Goal: Complete application form

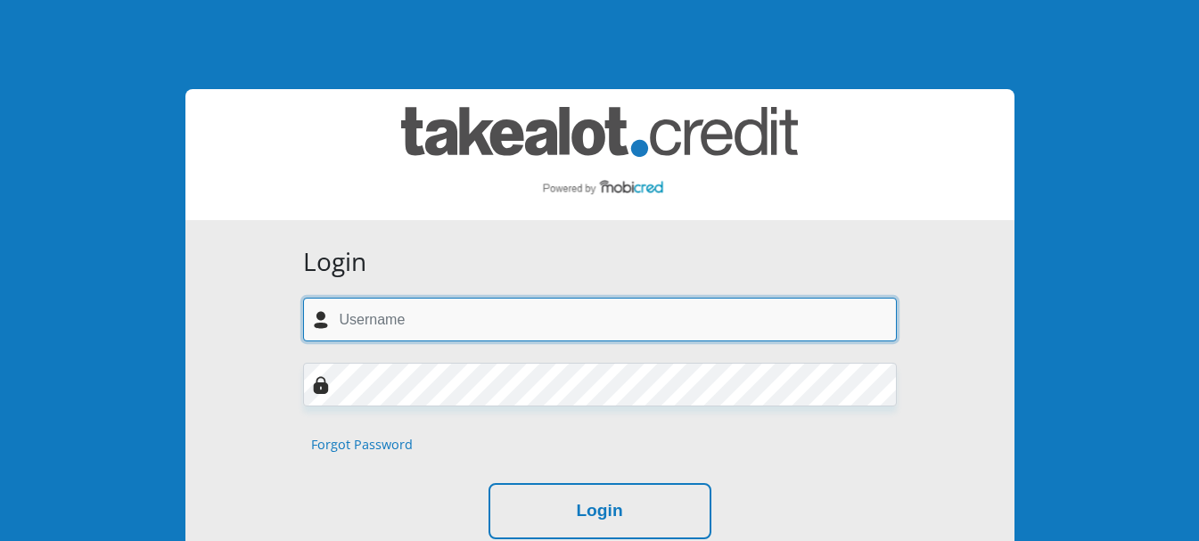
click at [480, 310] on input "text" at bounding box center [600, 320] width 594 height 44
type input "yogipillay79@gmail.com"
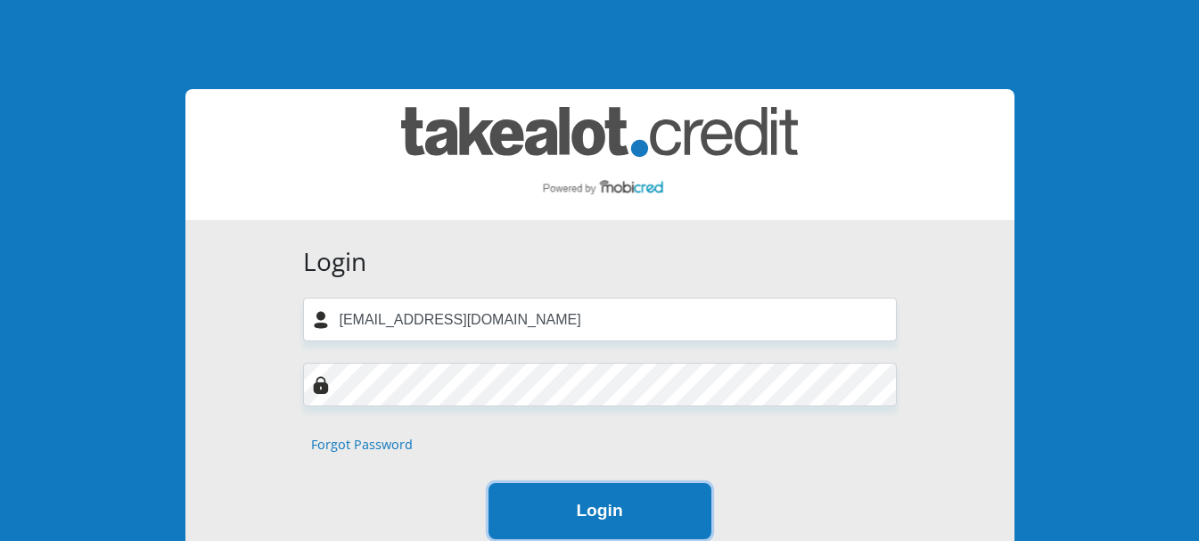
click at [568, 511] on button "Login" at bounding box center [600, 511] width 223 height 56
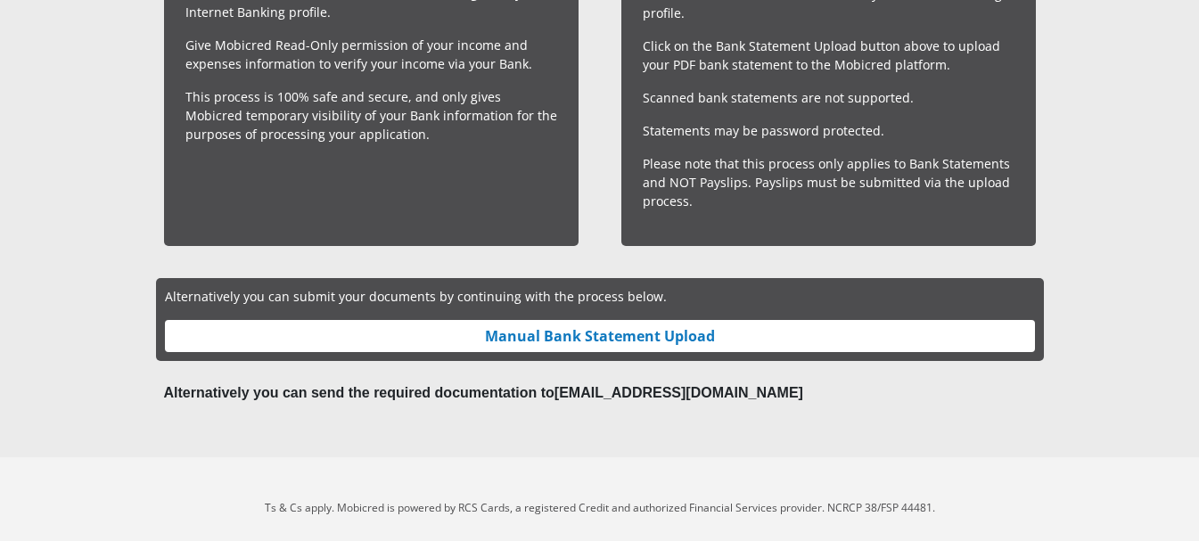
scroll to position [725, 0]
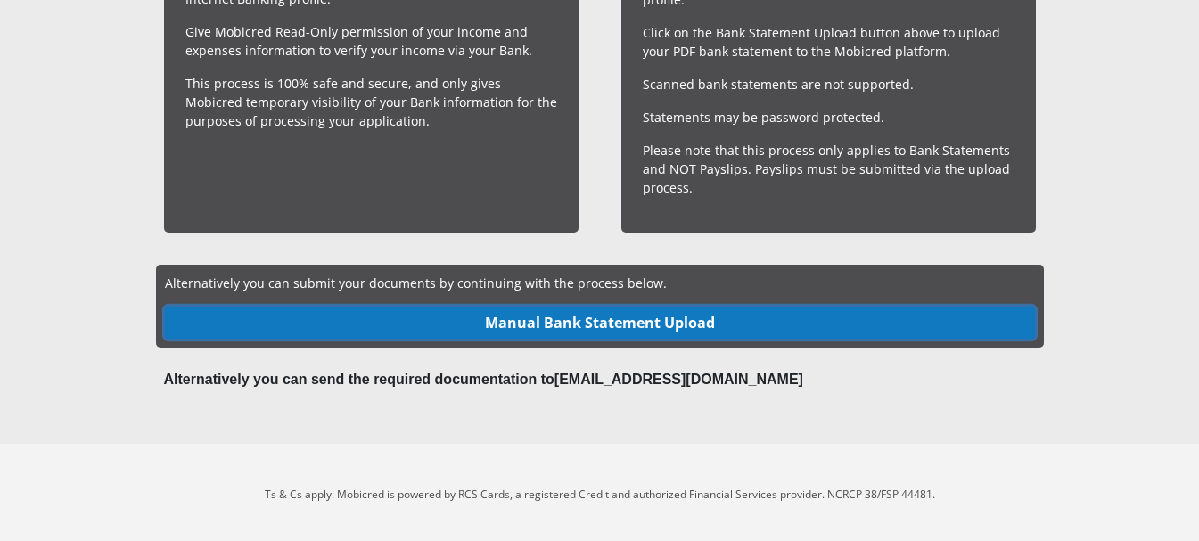
click at [629, 322] on link "Manual Bank Statement Upload" at bounding box center [600, 323] width 870 height 32
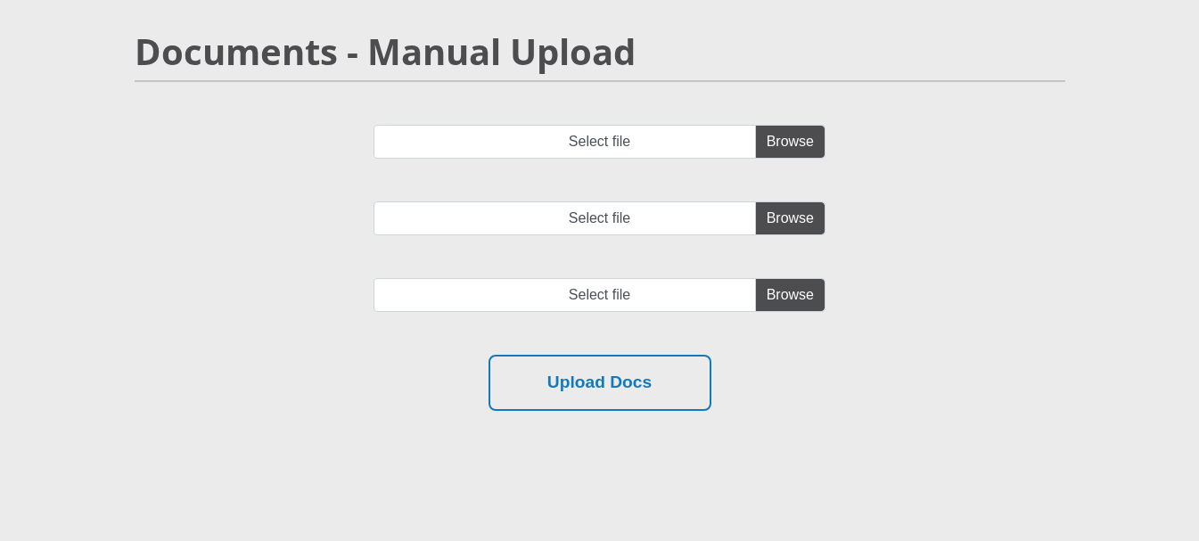
scroll to position [227, 0]
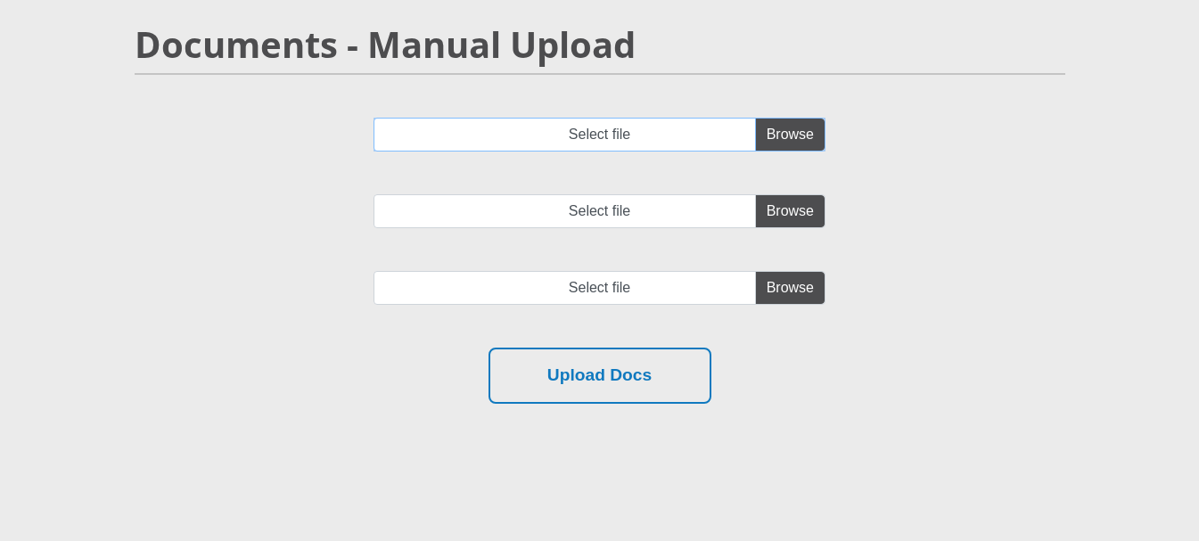
click at [796, 129] on input "Select file" at bounding box center [600, 135] width 452 height 34
type input "C:\fakepath\62198094189.pdf"
click at [640, 408] on div "62198094189.pdf Select file Select file Upload Docs" at bounding box center [600, 282] width 958 height 329
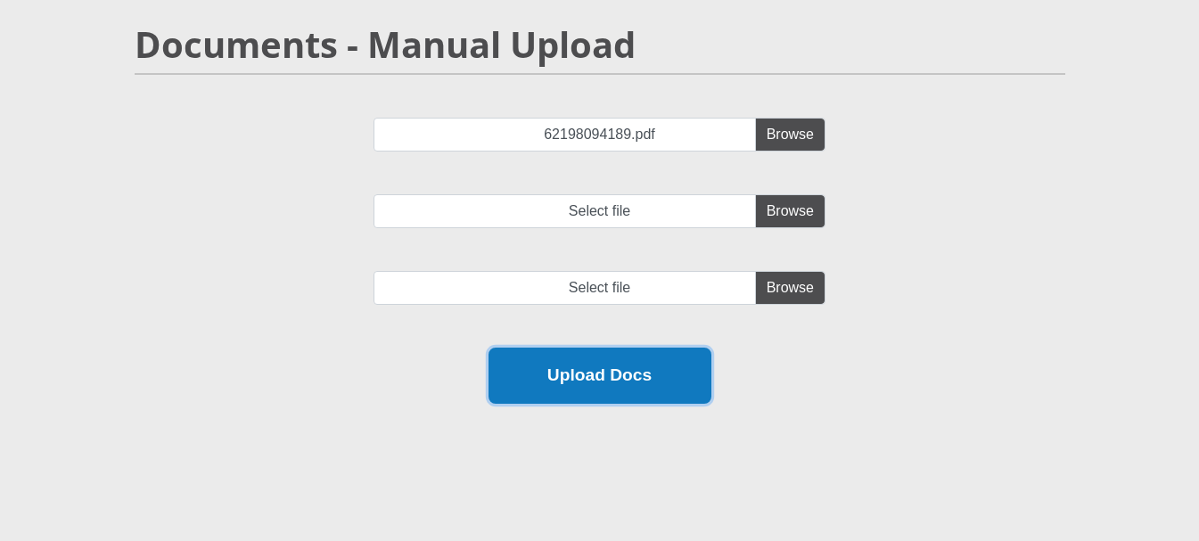
click at [638, 383] on button "Upload Docs" at bounding box center [600, 376] width 223 height 56
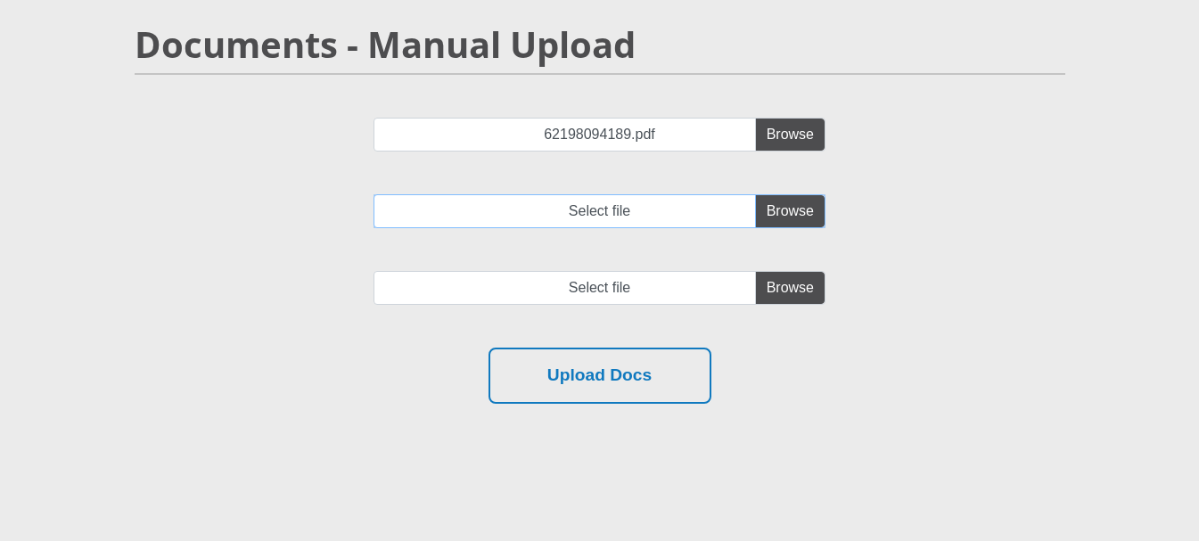
click at [812, 218] on input "Select file" at bounding box center [600, 211] width 452 height 34
type input "C:\fakepath\FNB bank statement.pdf"
click at [810, 303] on input "file" at bounding box center [600, 288] width 452 height 34
type input "C:\fakepath\FNB_FUSION_PREMIER_ACCOUNT_205.pdf"
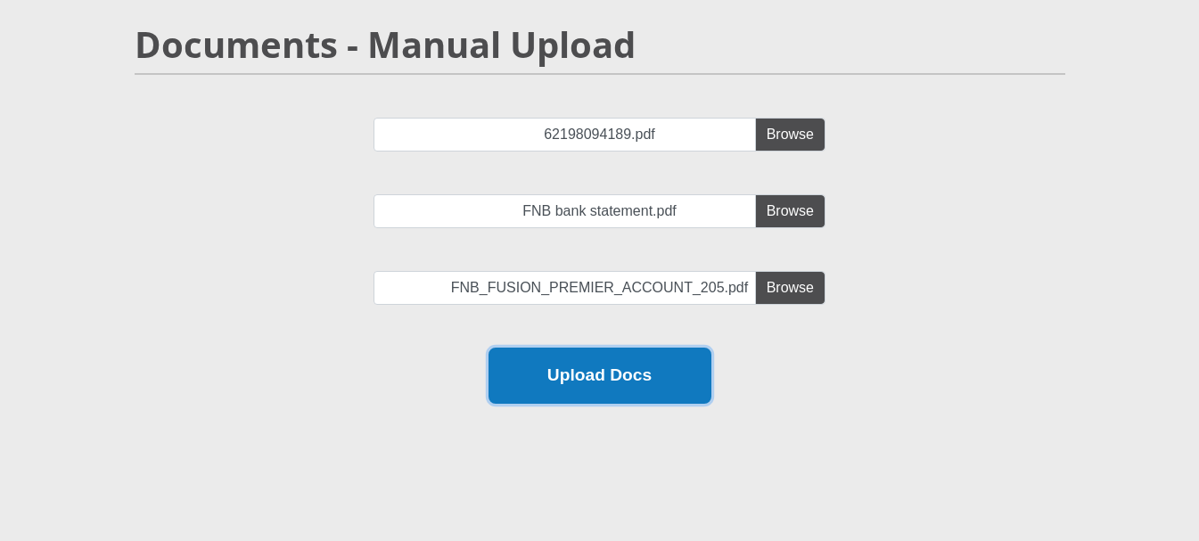
click at [589, 366] on button "Upload Docs" at bounding box center [600, 376] width 223 height 56
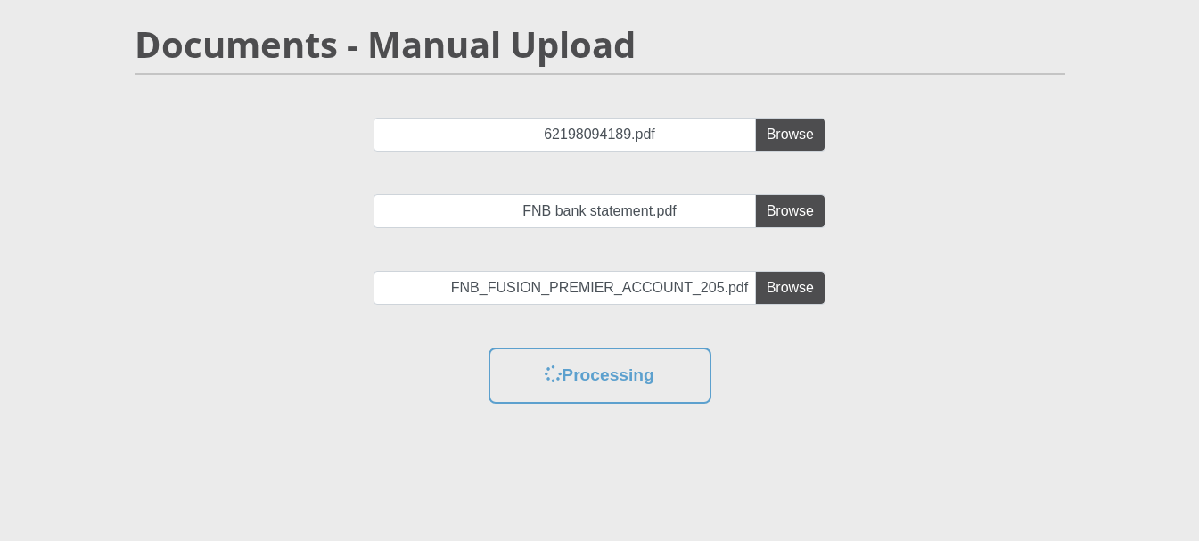
scroll to position [0, 0]
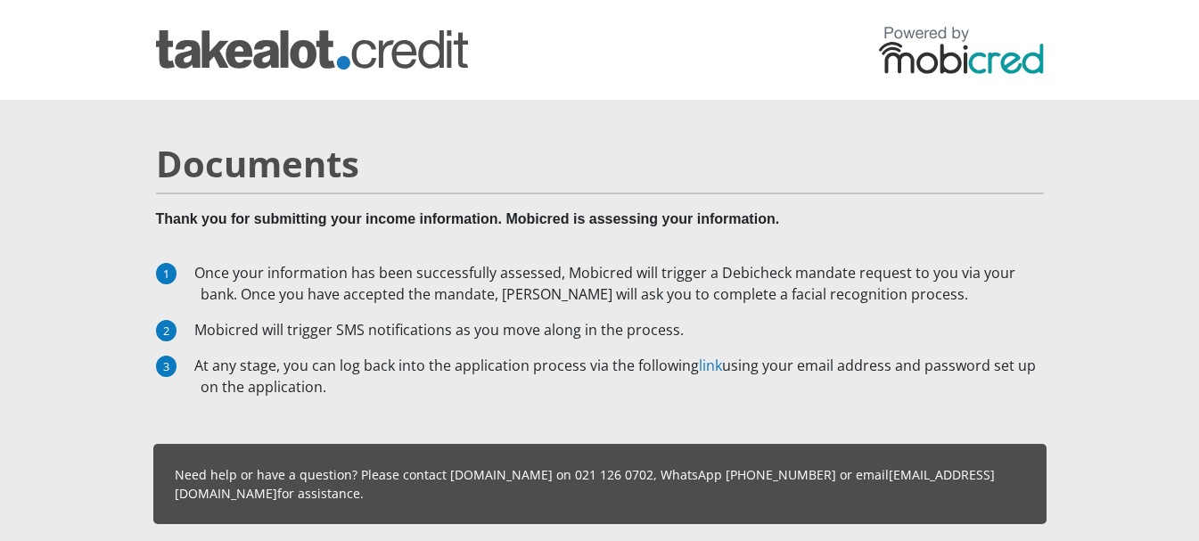
scroll to position [227, 0]
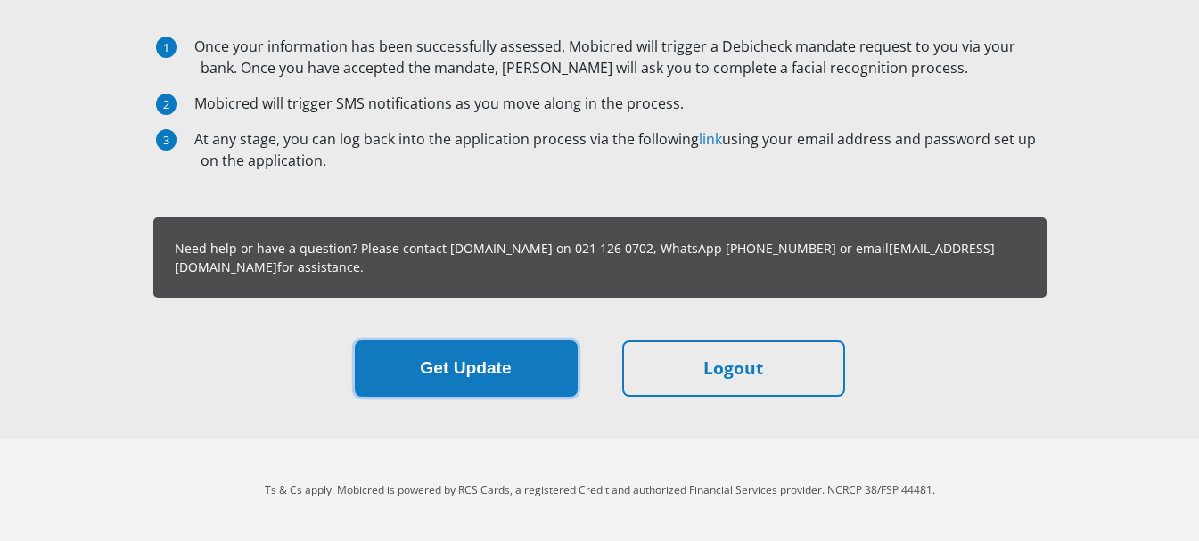
click at [493, 366] on button "Get Update" at bounding box center [466, 369] width 223 height 56
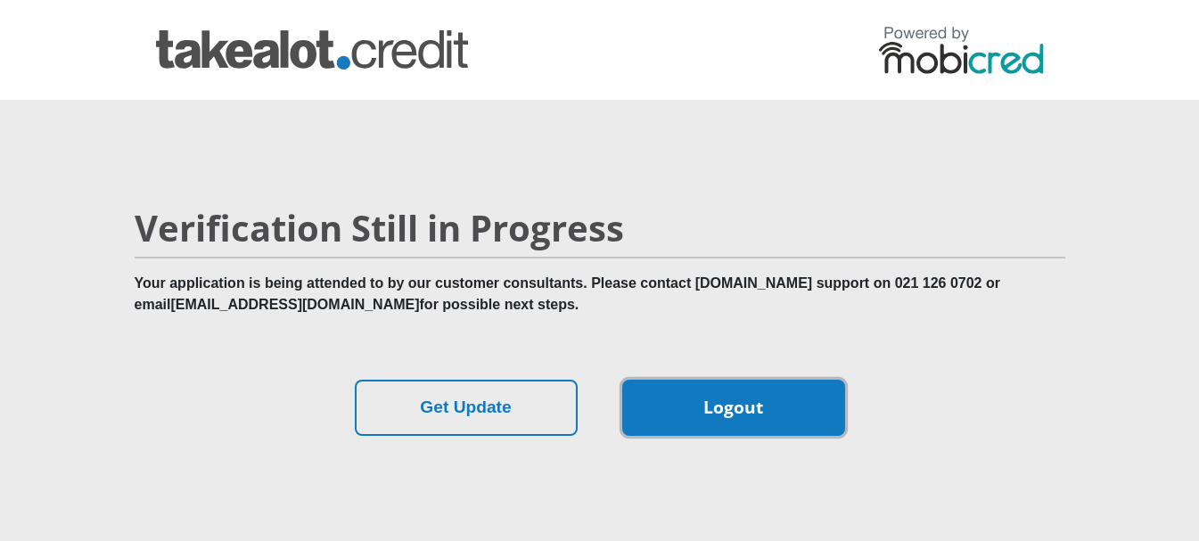
click at [754, 418] on link "Logout" at bounding box center [733, 408] width 223 height 56
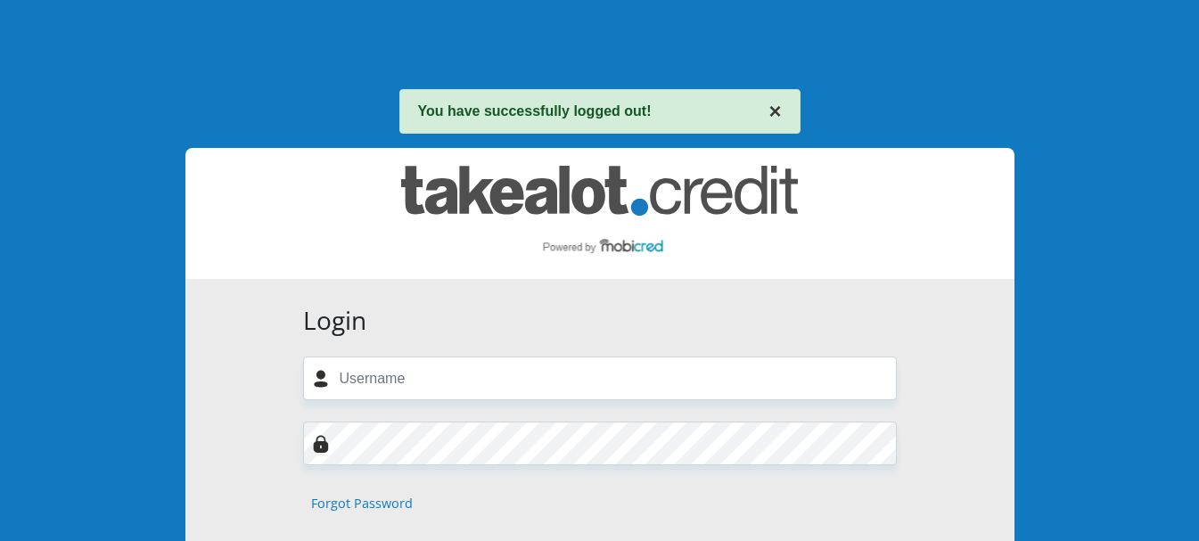
click at [777, 116] on button "×" at bounding box center [775, 111] width 12 height 21
